Goal: Information Seeking & Learning: Learn about a topic

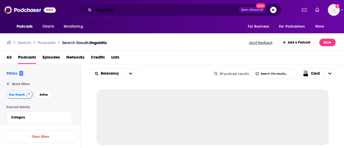
click at [107, 11] on input "linguistic" at bounding box center [166, 10] width 145 height 9
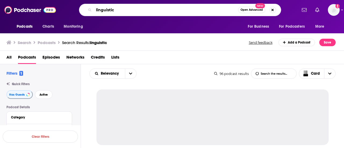
click at [107, 11] on input "linguistic" at bounding box center [166, 10] width 145 height 9
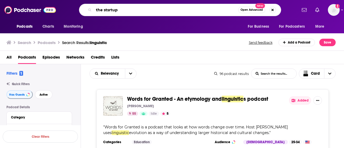
click at [107, 11] on input "the stsrtup" at bounding box center [166, 10] width 145 height 9
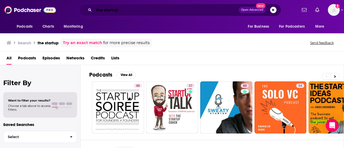
click at [140, 12] on input "the startup" at bounding box center [166, 10] width 145 height 9
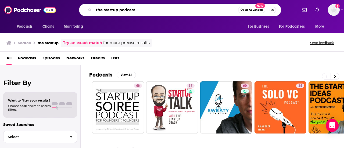
type input "the startup podcast"
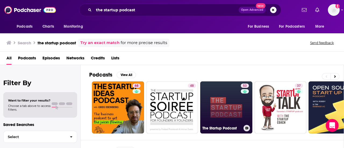
click at [228, 105] on link "53 The Startup Podcast" at bounding box center [226, 108] width 52 height 52
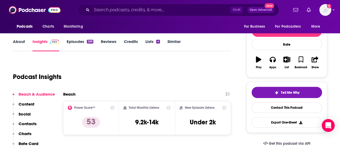
scroll to position [71, 0]
